Goal: Communication & Community: Ask a question

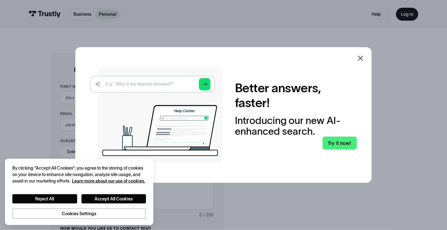
click at [362, 58] on icon at bounding box center [360, 58] width 7 height 7
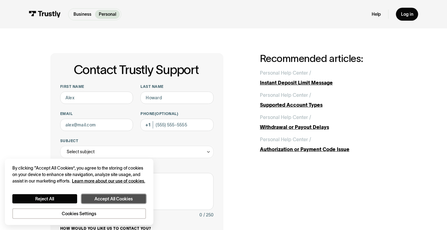
click at [129, 201] on button "Accept All Cookies" at bounding box center [114, 199] width 65 height 9
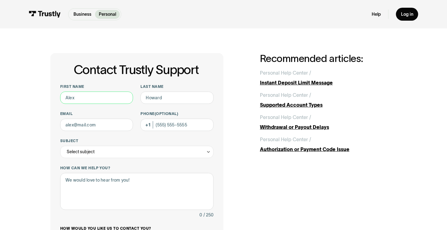
click at [111, 98] on input "First name" at bounding box center [96, 98] width 73 height 12
type input "Lyndon"
type input "Lorraine"
type input "llyndon816@gmail.com"
type input "(321) 438-1649"
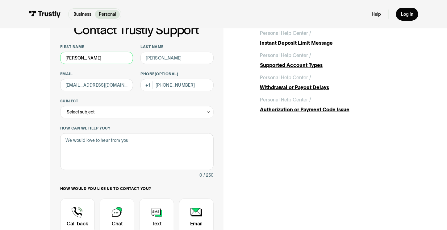
scroll to position [42, 0]
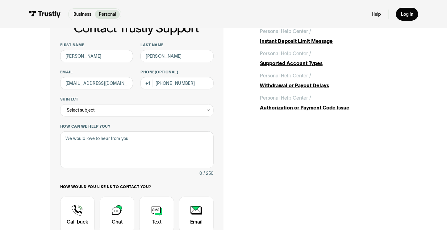
click at [206, 109] on div "Select subject" at bounding box center [136, 110] width 153 height 12
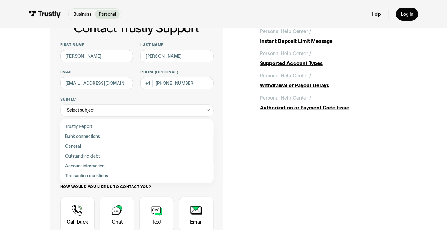
click at [95, 136] on div "Contact Trustly Support" at bounding box center [137, 137] width 149 height 10
type input "**********"
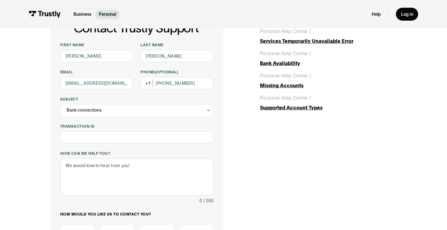
click at [113, 111] on div "Bank connections" at bounding box center [136, 110] width 153 height 12
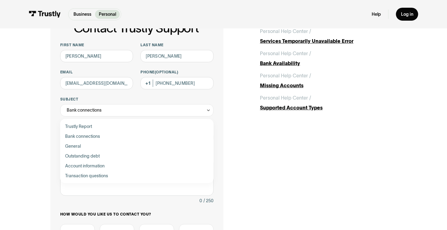
click at [193, 110] on div "Bank connections" at bounding box center [136, 110] width 153 height 12
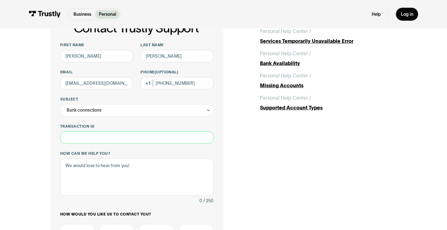
paste input "**********"
type input "**********"
click at [94, 178] on textarea "How can we help you?" at bounding box center [136, 177] width 153 height 37
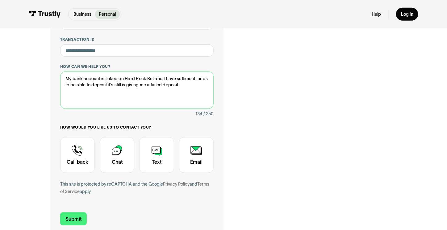
scroll to position [130, 0]
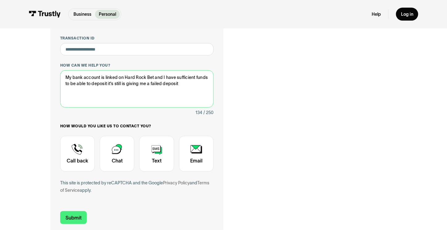
type textarea "My bank account is linked on Hard Rock Bet and I have sufficient funds to be ab…"
click at [73, 157] on div "Contact Trustly Support" at bounding box center [77, 154] width 35 height 36
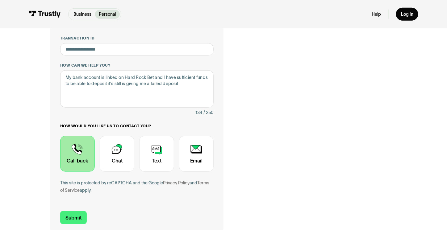
click at [155, 155] on div "Contact Trustly Support" at bounding box center [156, 154] width 35 height 36
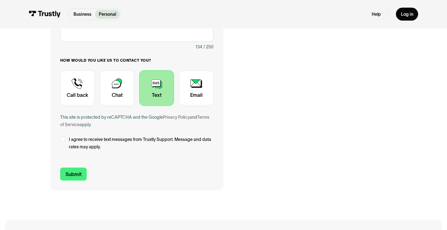
scroll to position [194, 0]
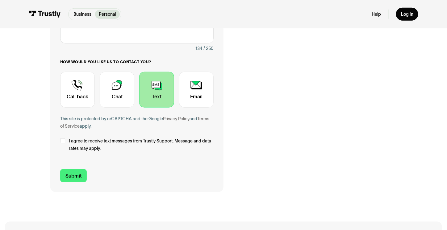
click at [77, 96] on div "Contact Trustly Support" at bounding box center [77, 90] width 35 height 36
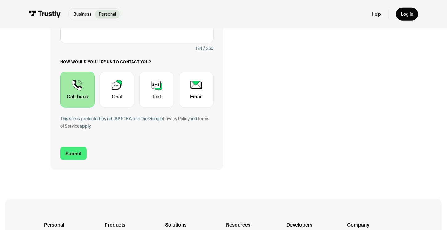
click at [73, 150] on input "Submit" at bounding box center [73, 153] width 27 height 13
type input "+13214381649"
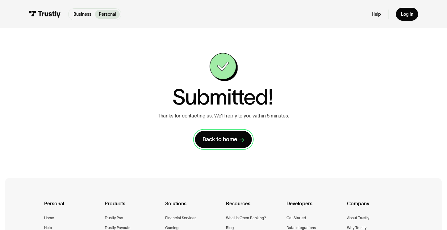
click at [224, 140] on div "Back to home" at bounding box center [220, 139] width 35 height 7
